Goal: Task Accomplishment & Management: Manage account settings

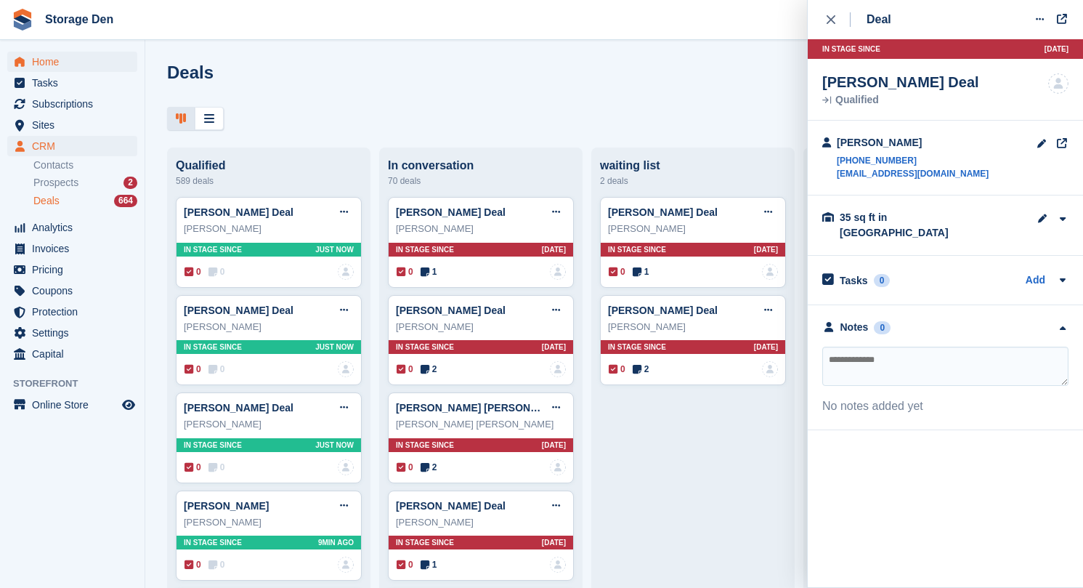
click at [64, 53] on span "Home" at bounding box center [75, 62] width 87 height 20
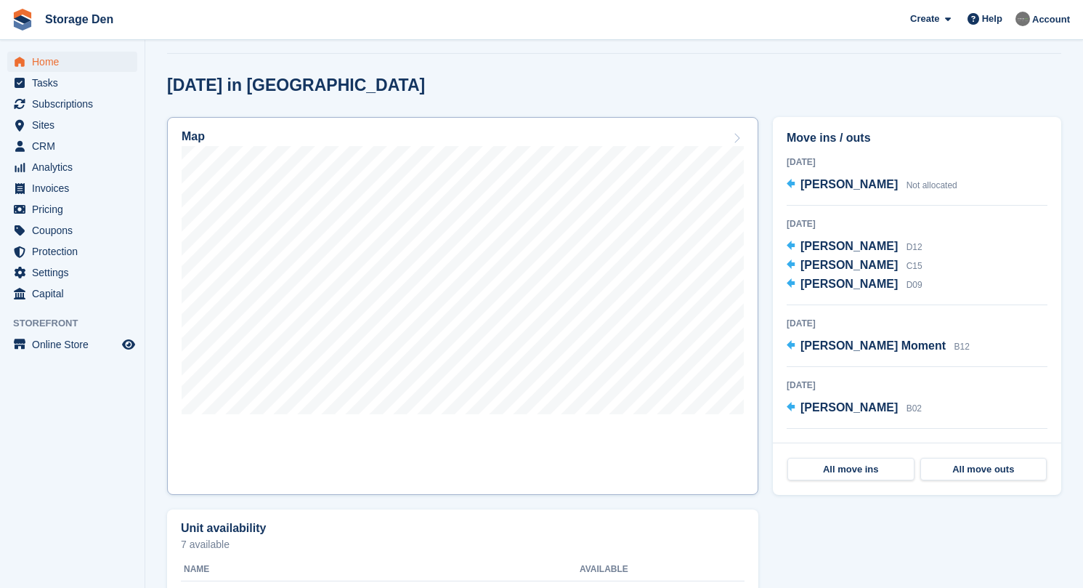
scroll to position [356, 0]
click at [525, 429] on link "Map" at bounding box center [462, 306] width 591 height 378
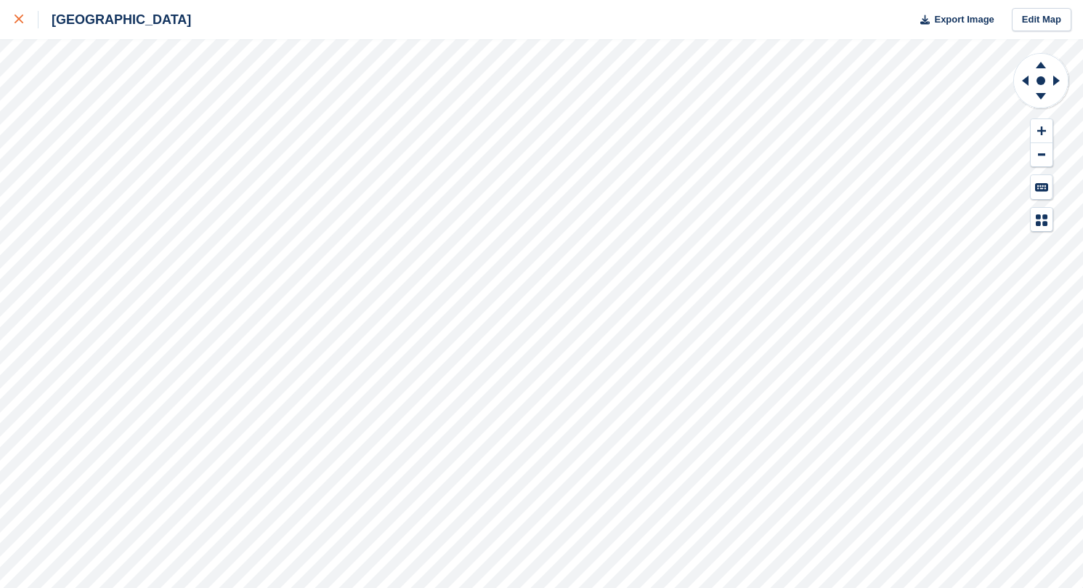
click at [28, 25] on div at bounding box center [27, 19] width 24 height 17
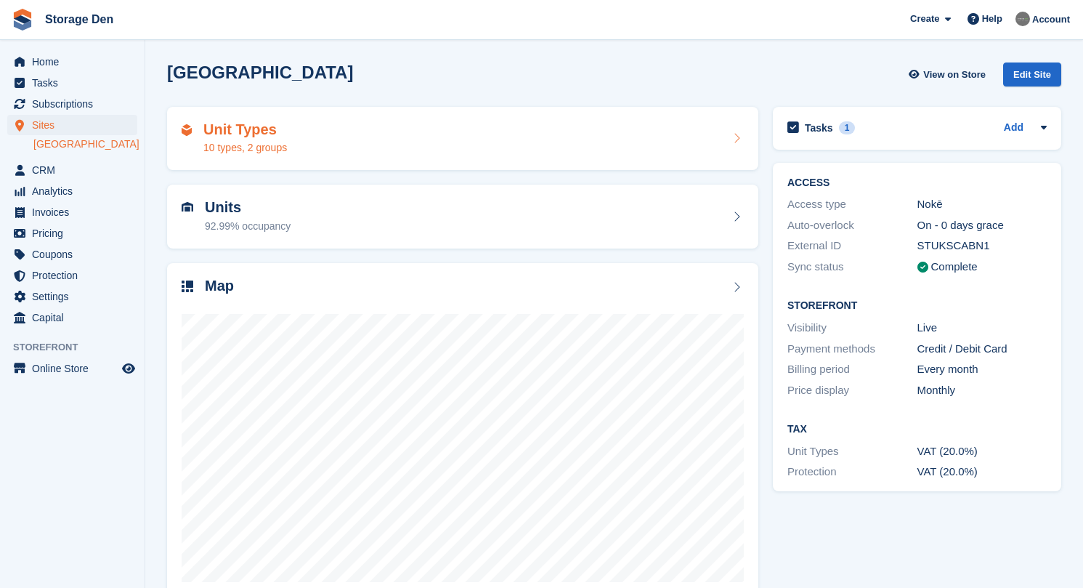
click at [255, 144] on div "10 types, 2 groups" at bounding box center [245, 147] width 84 height 15
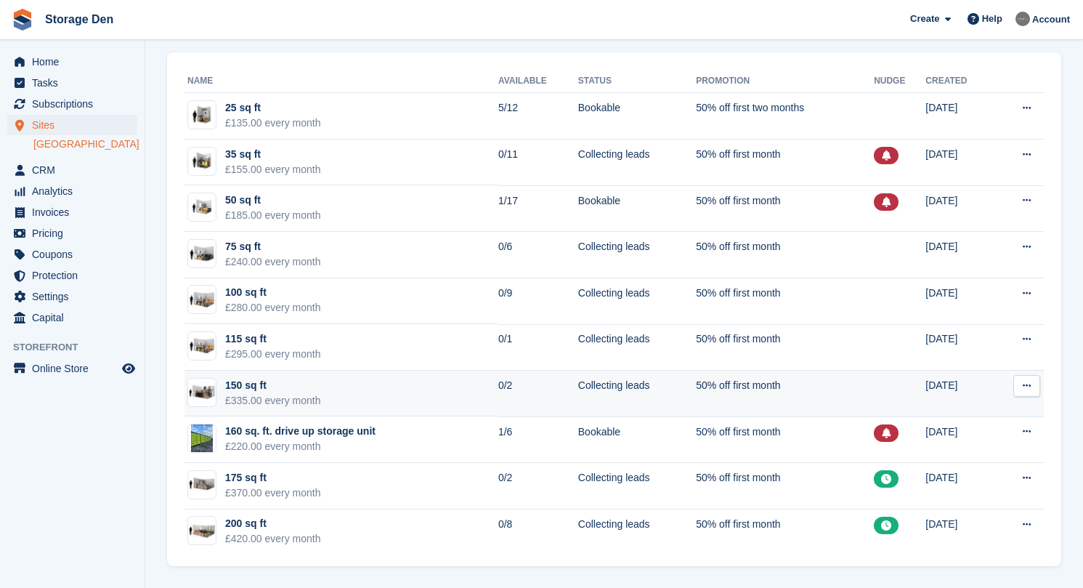
scroll to position [55, 0]
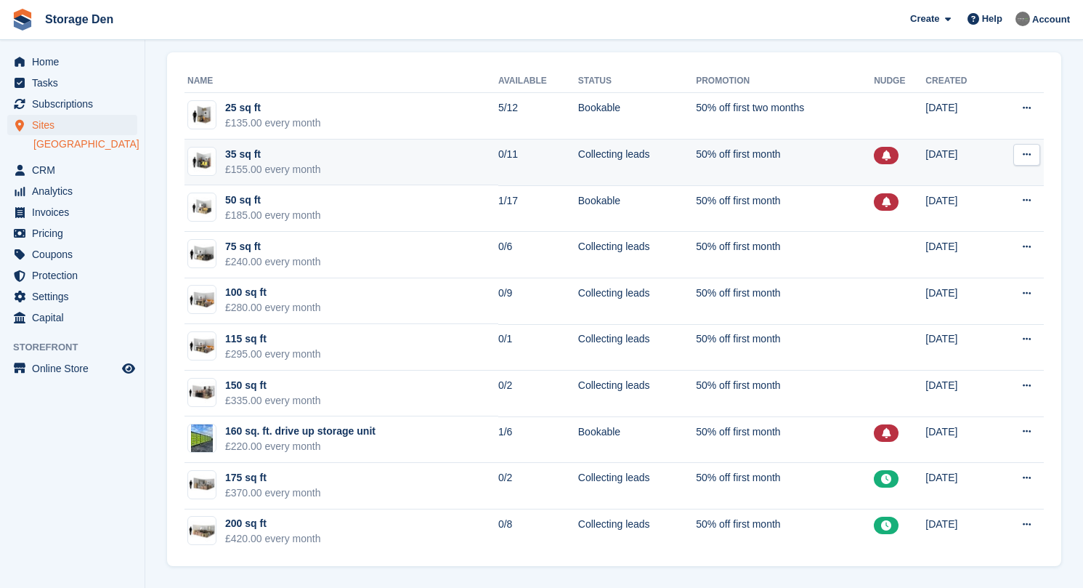
click at [1027, 153] on icon at bounding box center [1027, 154] width 8 height 9
click at [990, 184] on p "Edit unit type" at bounding box center [970, 183] width 126 height 19
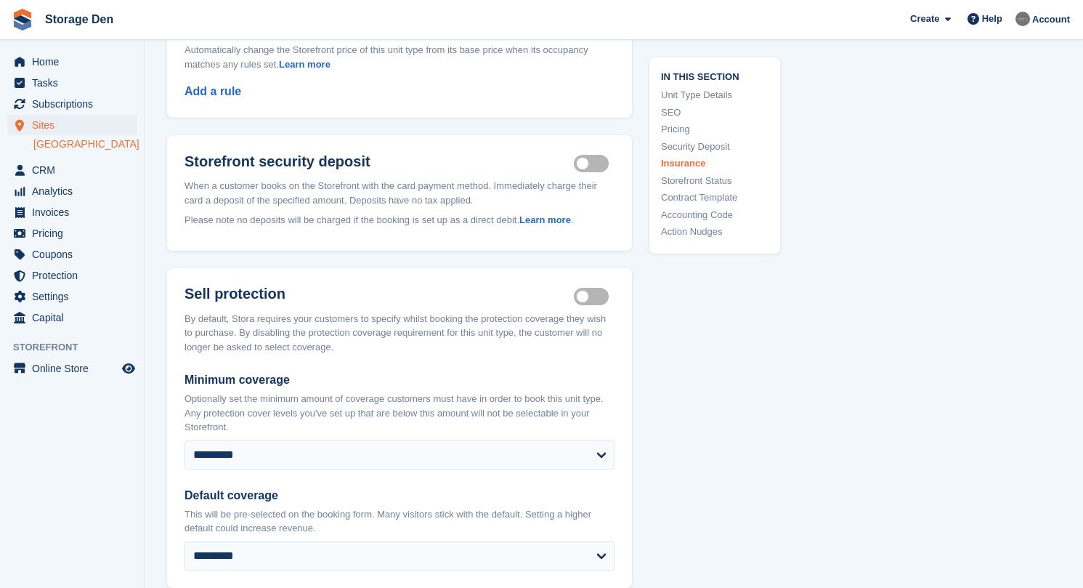
scroll to position [1765, 0]
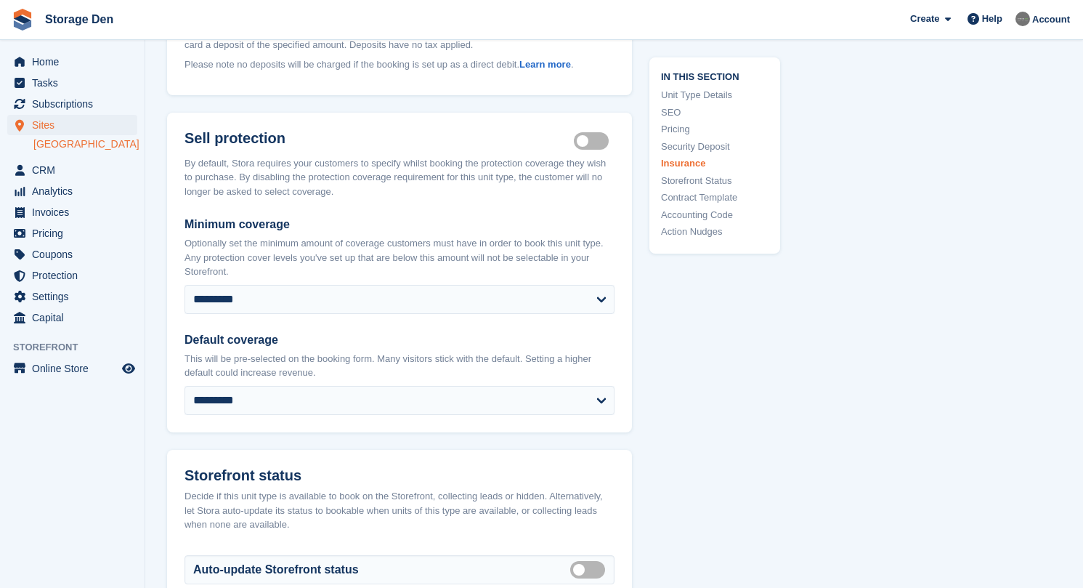
click at [56, 124] on span "Sites" at bounding box center [75, 125] width 87 height 20
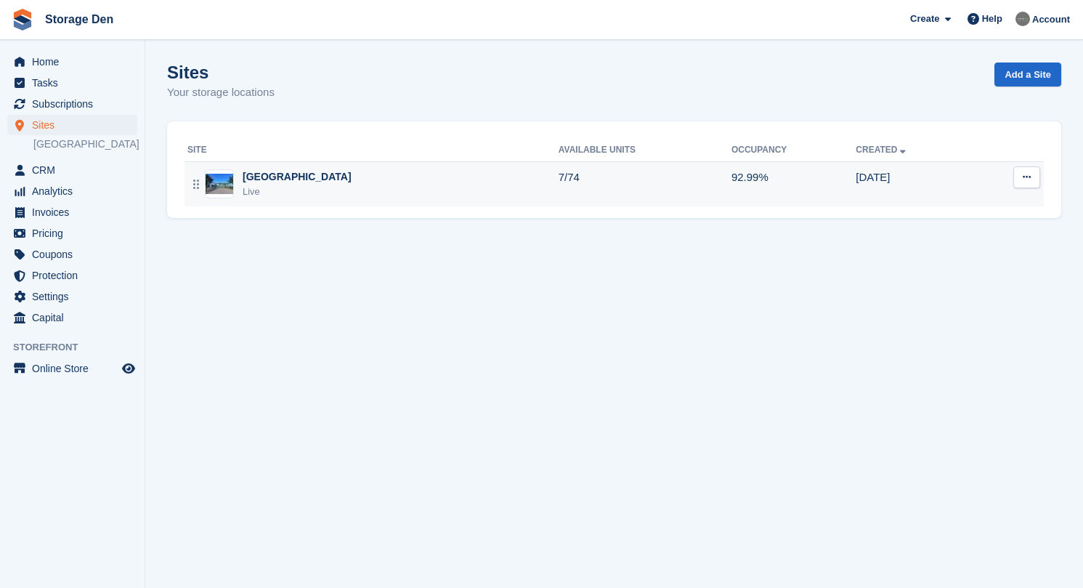
click at [309, 180] on div "Aberdeen Live" at bounding box center [372, 184] width 371 height 30
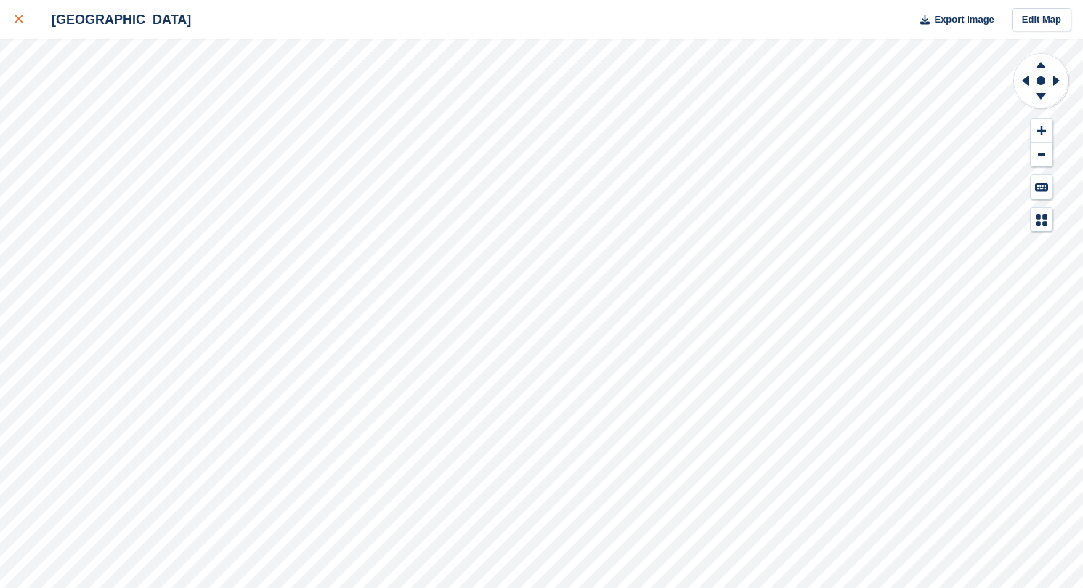
click at [20, 12] on div at bounding box center [27, 19] width 24 height 17
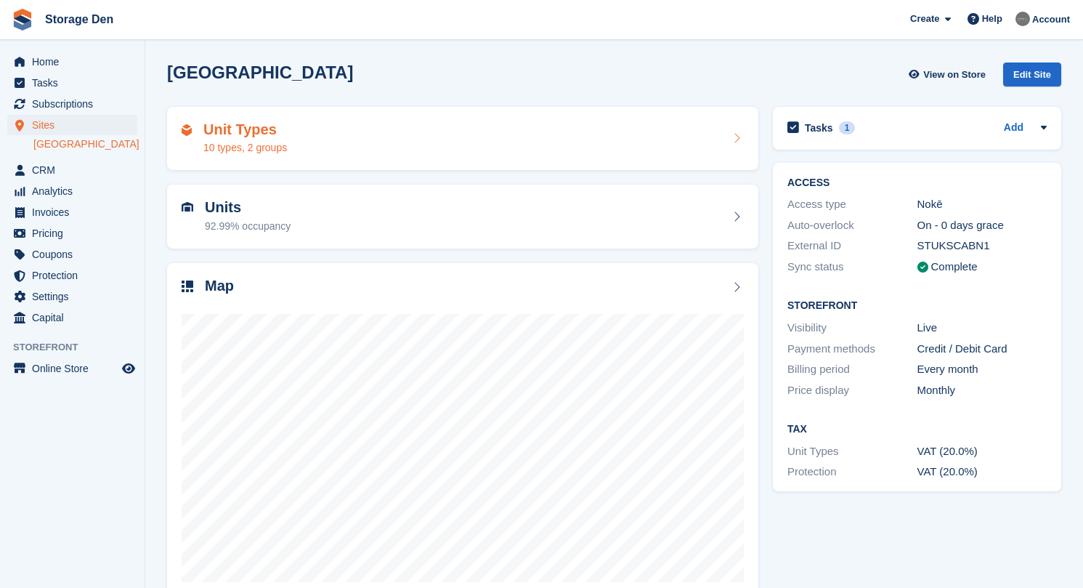
click at [276, 140] on div "10 types, 2 groups" at bounding box center [245, 147] width 84 height 15
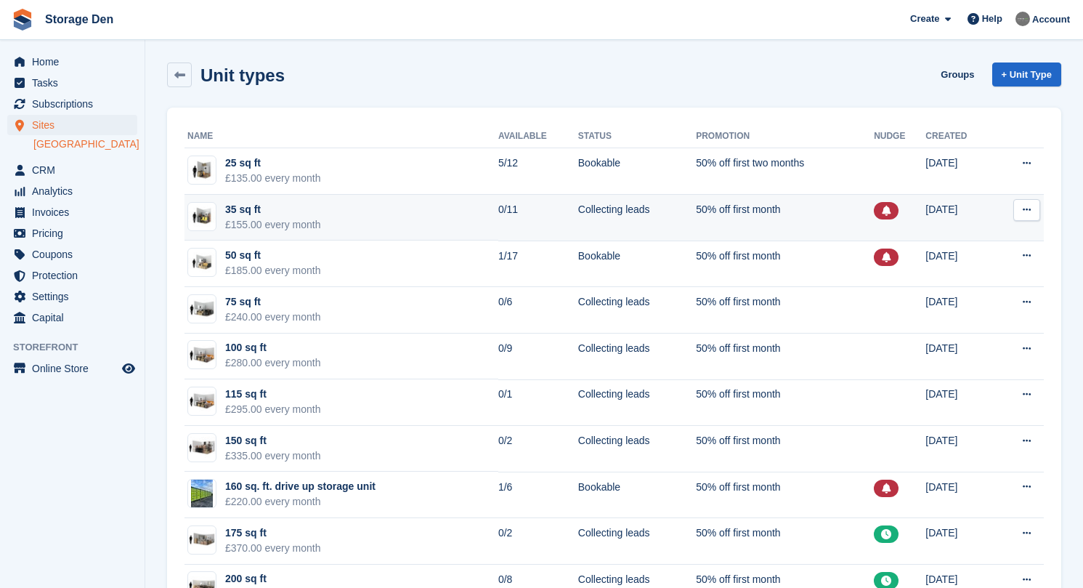
click at [1031, 208] on icon at bounding box center [1027, 209] width 8 height 9
click at [970, 232] on p "Edit unit type" at bounding box center [970, 238] width 126 height 19
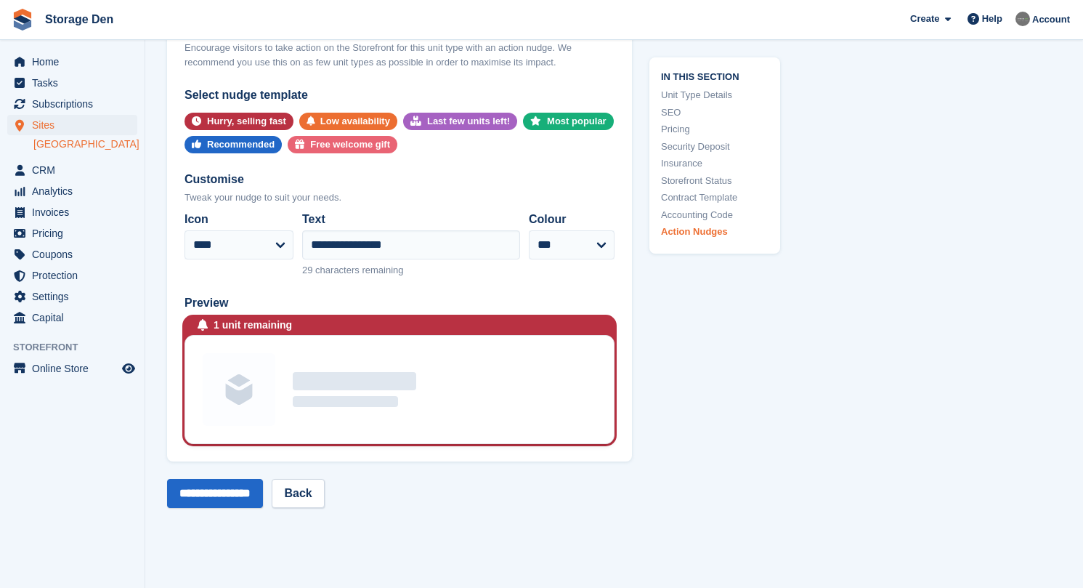
scroll to position [2745, 0]
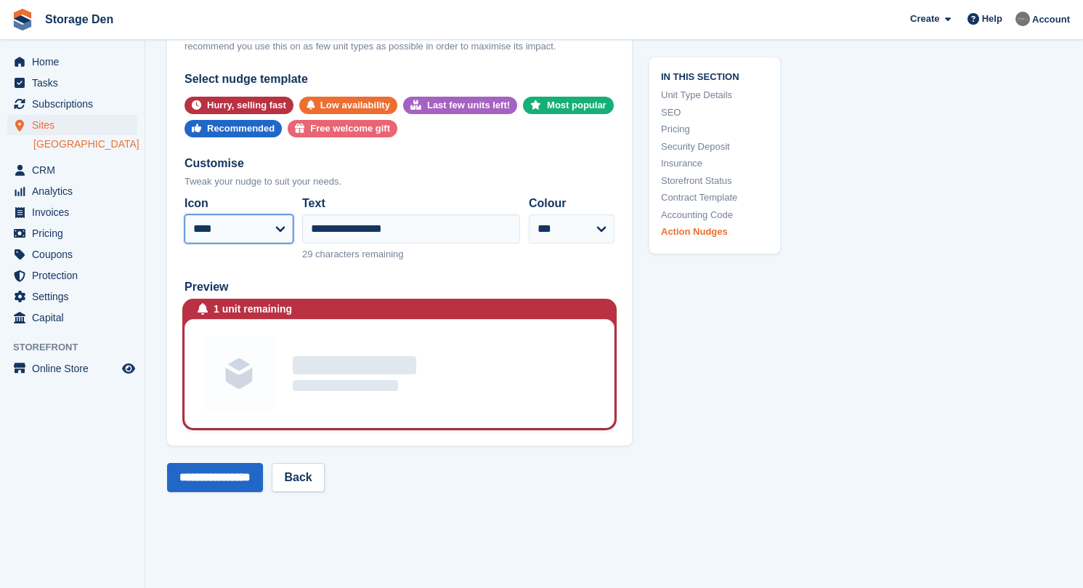
select select "*****"
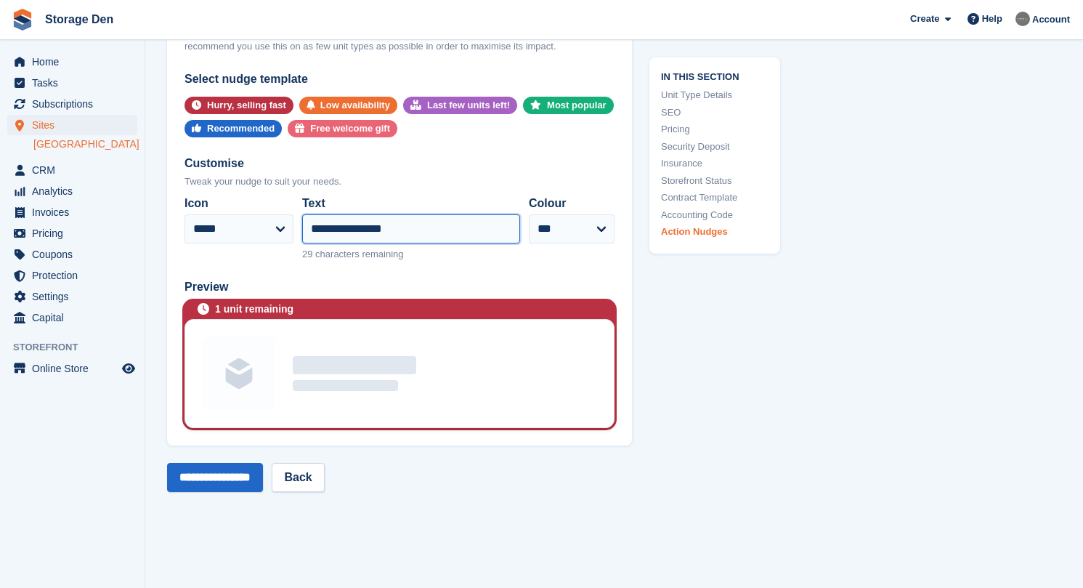
click at [366, 214] on input "**********" at bounding box center [411, 228] width 218 height 29
type input "*"
type input "**********"
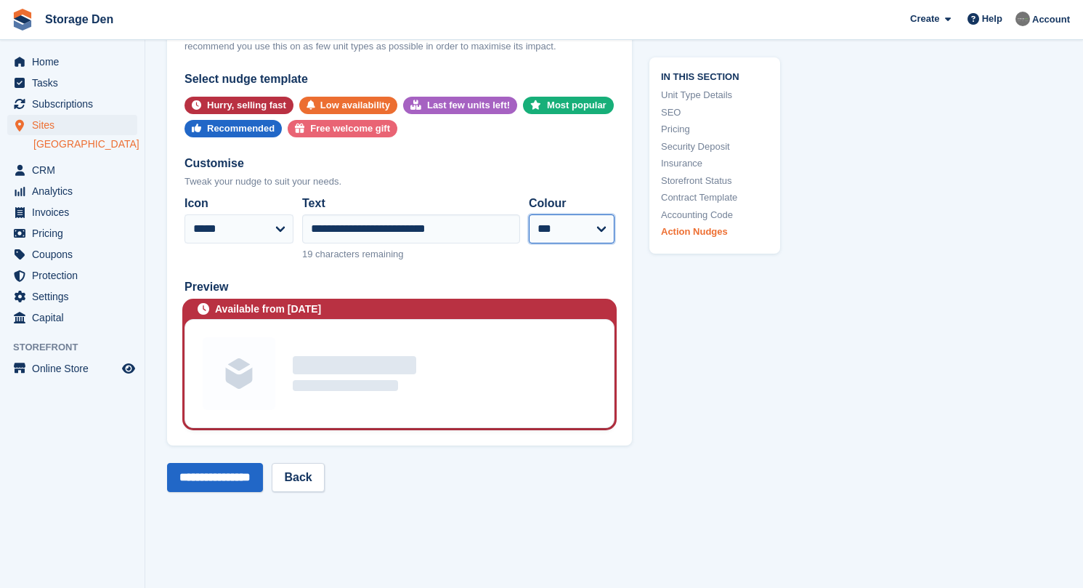
select select "*****"
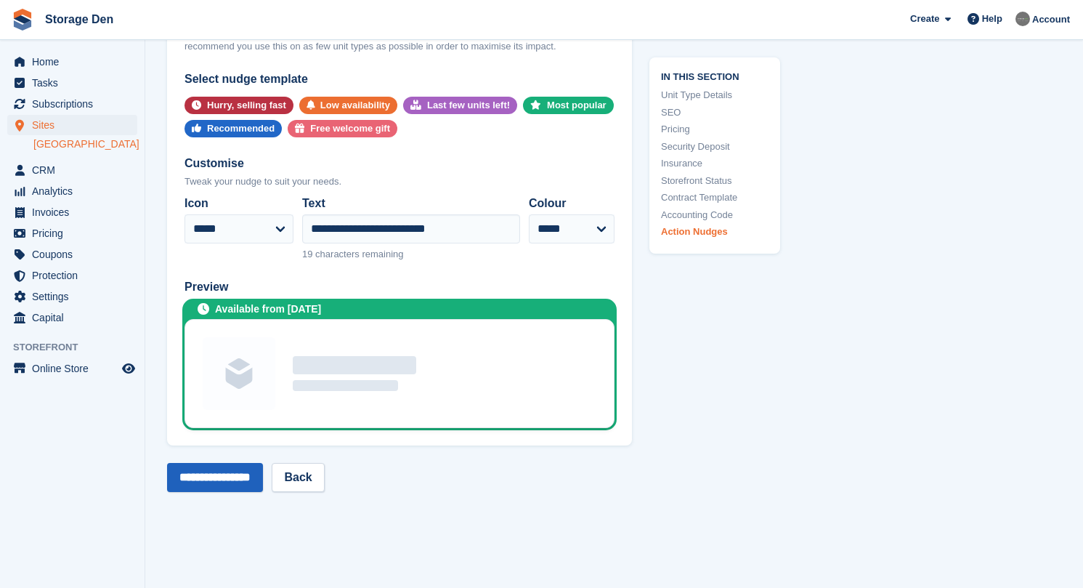
click at [216, 463] on input "**********" at bounding box center [215, 477] width 96 height 29
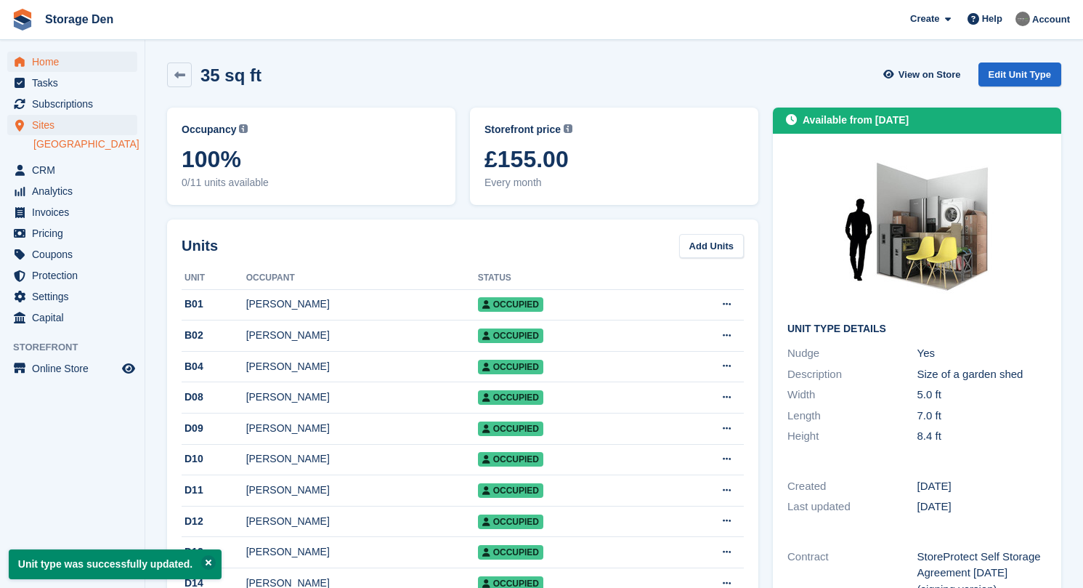
click at [76, 63] on span "Home" at bounding box center [75, 62] width 87 height 20
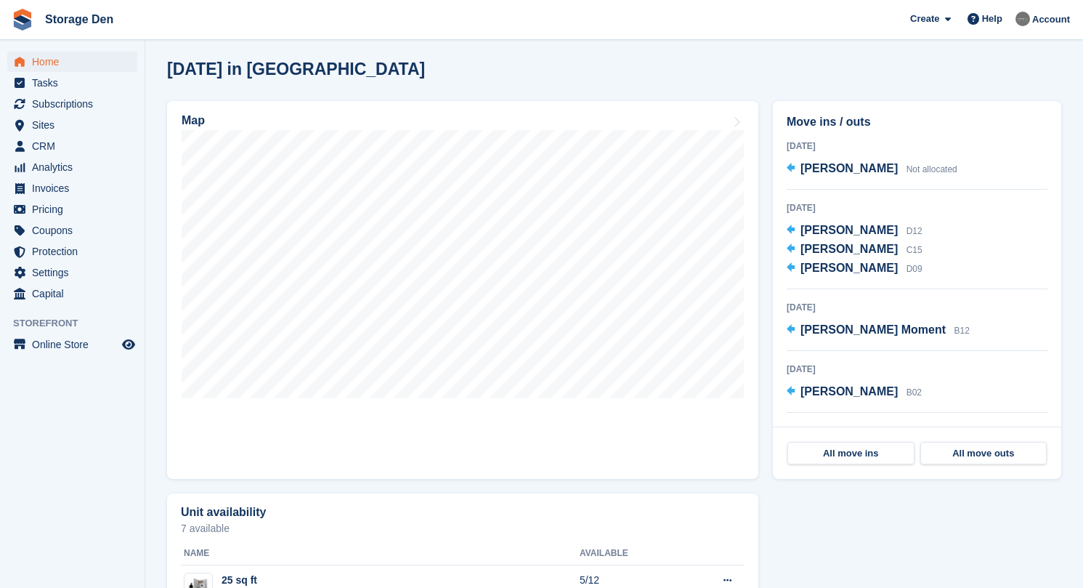
scroll to position [381, 0]
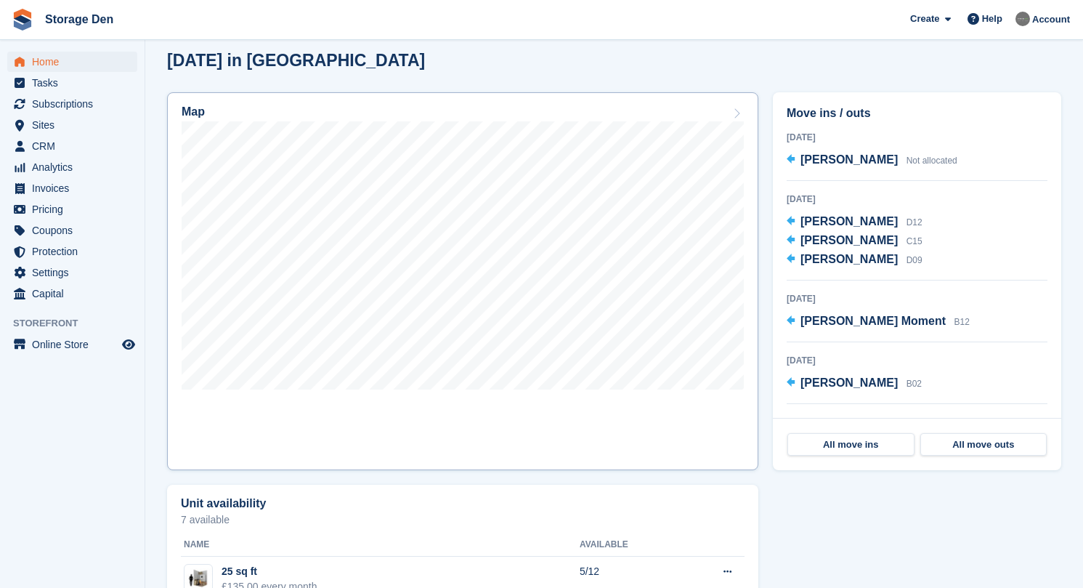
click at [480, 407] on link "Map" at bounding box center [462, 281] width 591 height 378
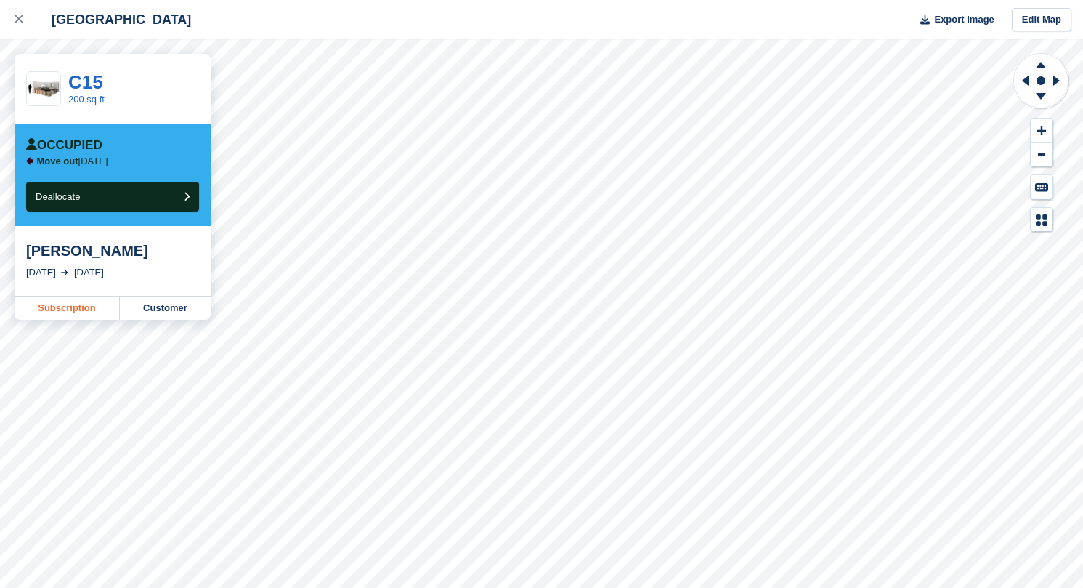
click at [115, 302] on link "Subscription" at bounding box center [67, 307] width 105 height 23
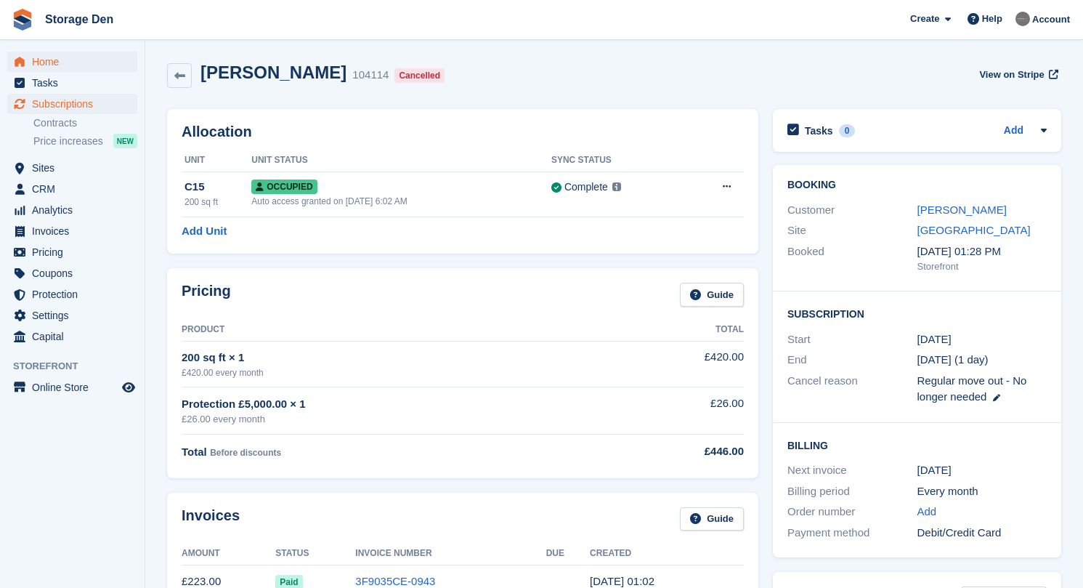
click at [46, 58] on span "Home" at bounding box center [75, 62] width 87 height 20
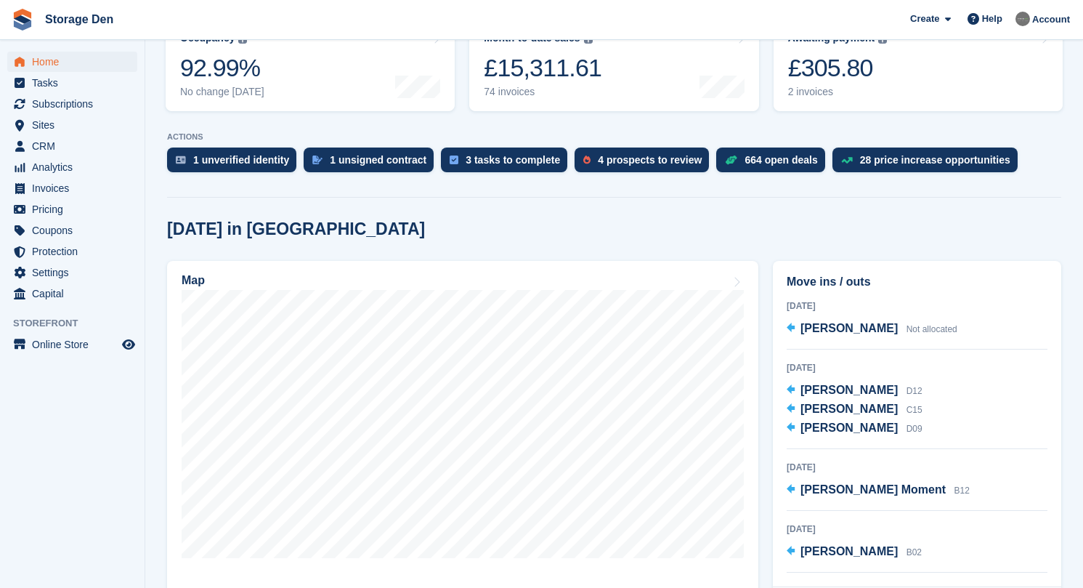
scroll to position [262, 0]
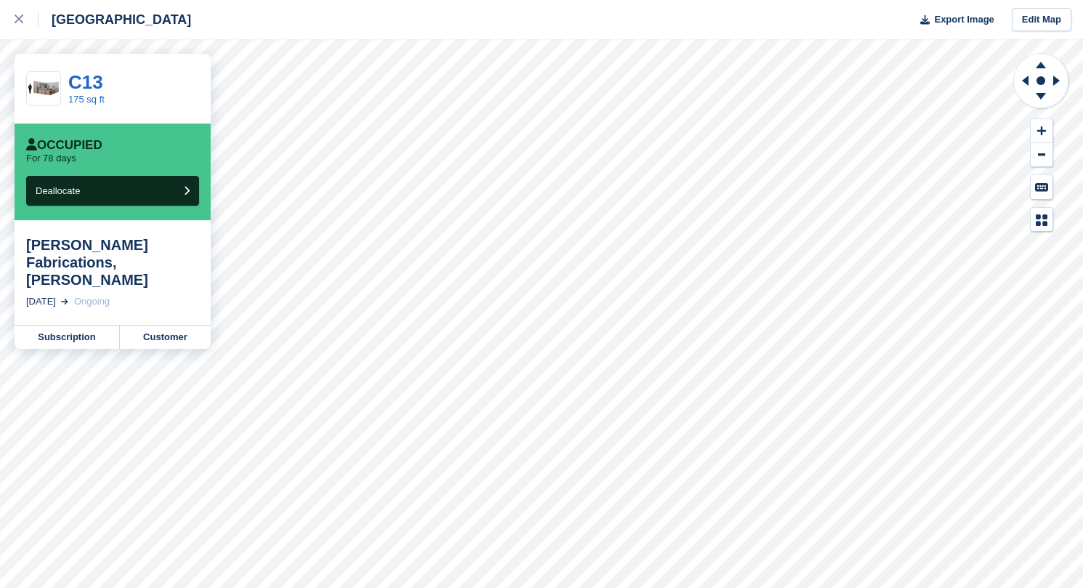
click at [78, 325] on div "Subscription Customer" at bounding box center [113, 337] width 196 height 24
click at [70, 325] on link "Subscription" at bounding box center [67, 336] width 105 height 23
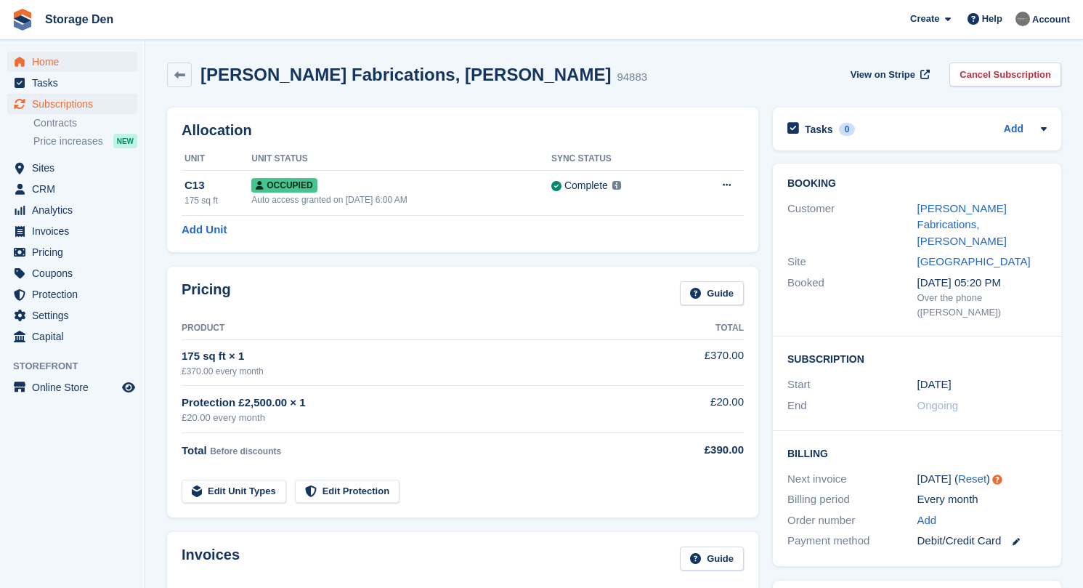
click at [38, 58] on span "Home" at bounding box center [75, 62] width 87 height 20
